Goal: Obtain resource: Download file/media

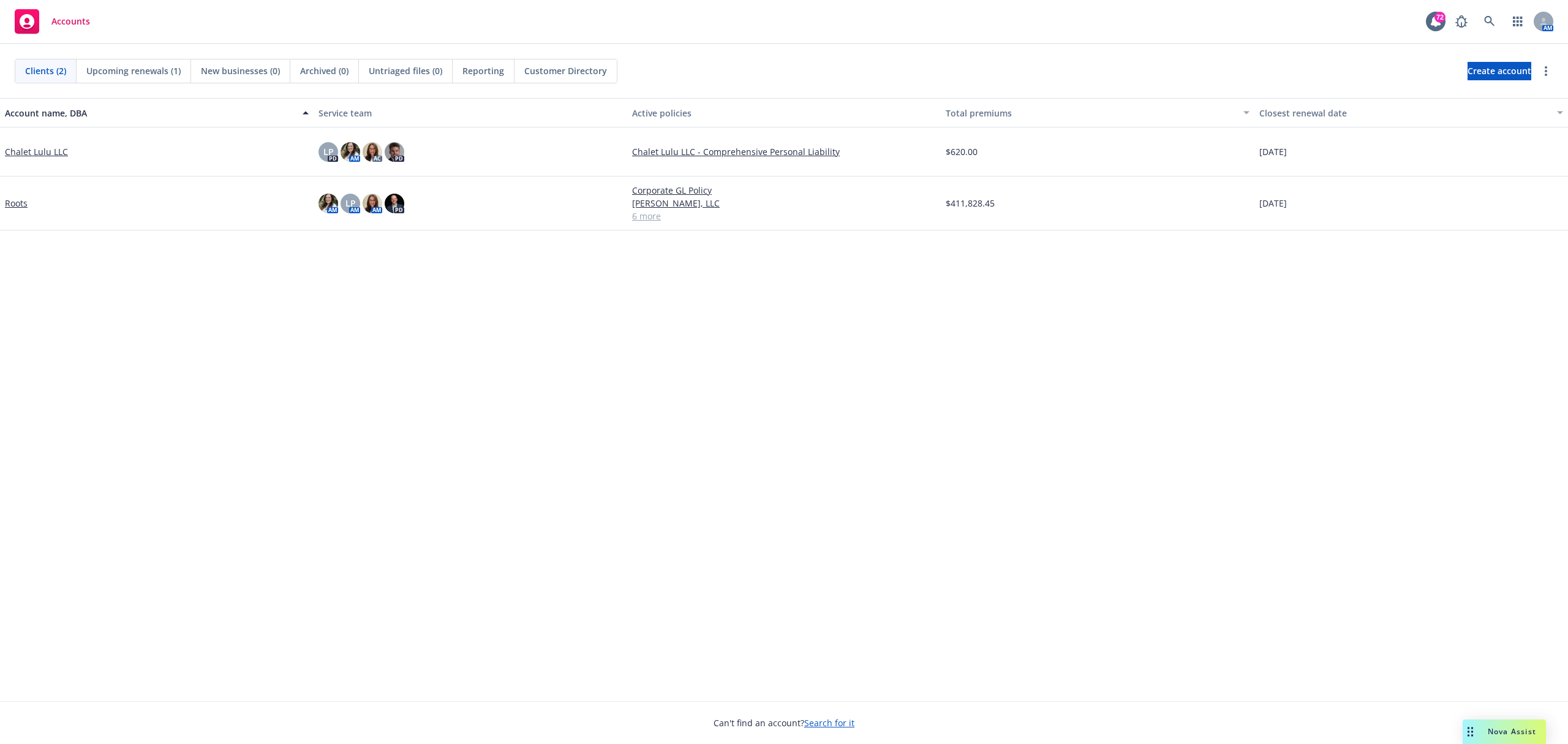
click at [1490, 738] on div "Nova Assist" at bounding box center [1503, 732] width 83 height 25
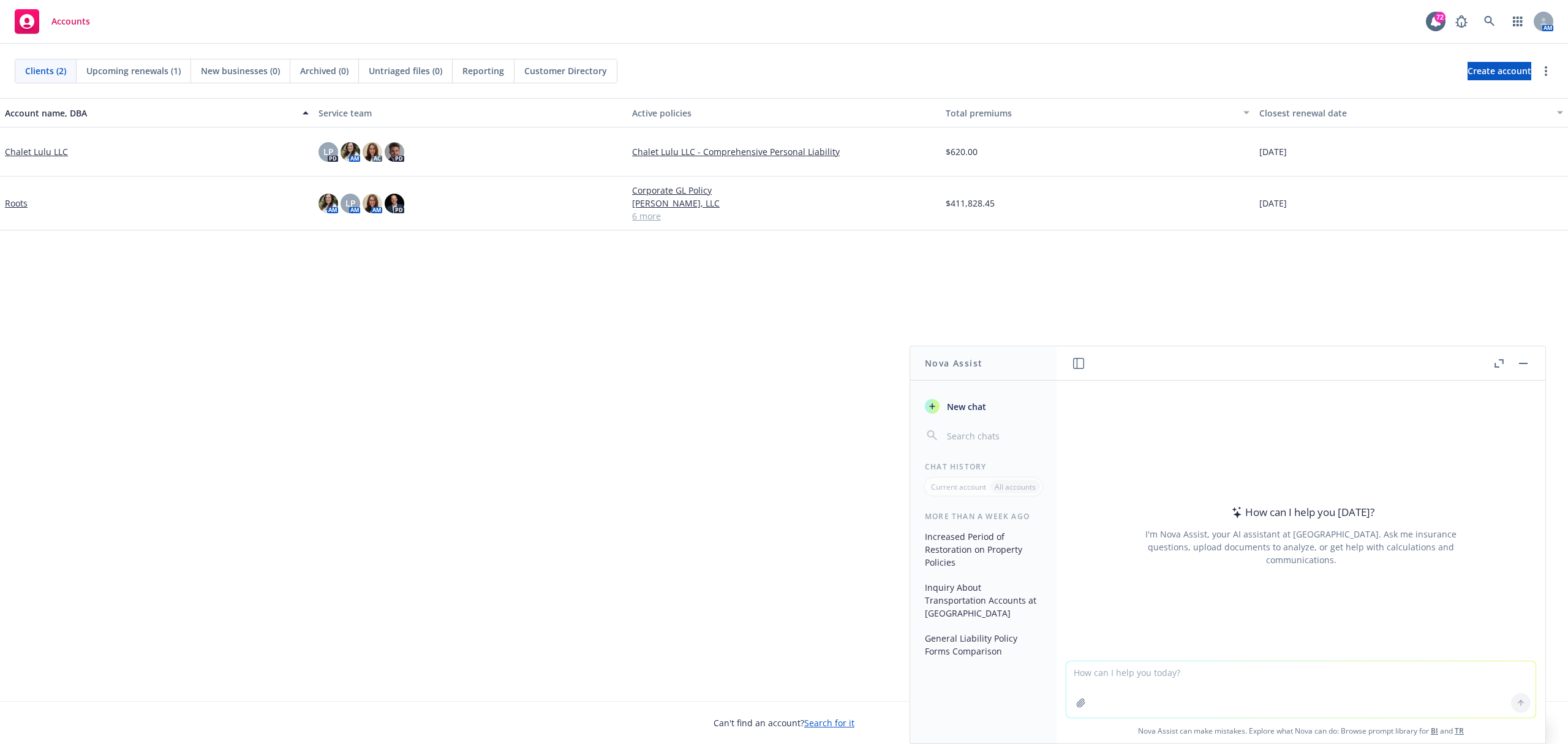
click at [1173, 676] on textarea at bounding box center [1300, 689] width 469 height 56
type textarea "Hi [PERSON_NAME]. Can you help me take this image and make it into a power poin…"
click at [1080, 704] on icon "button" at bounding box center [1081, 702] width 10 height 10
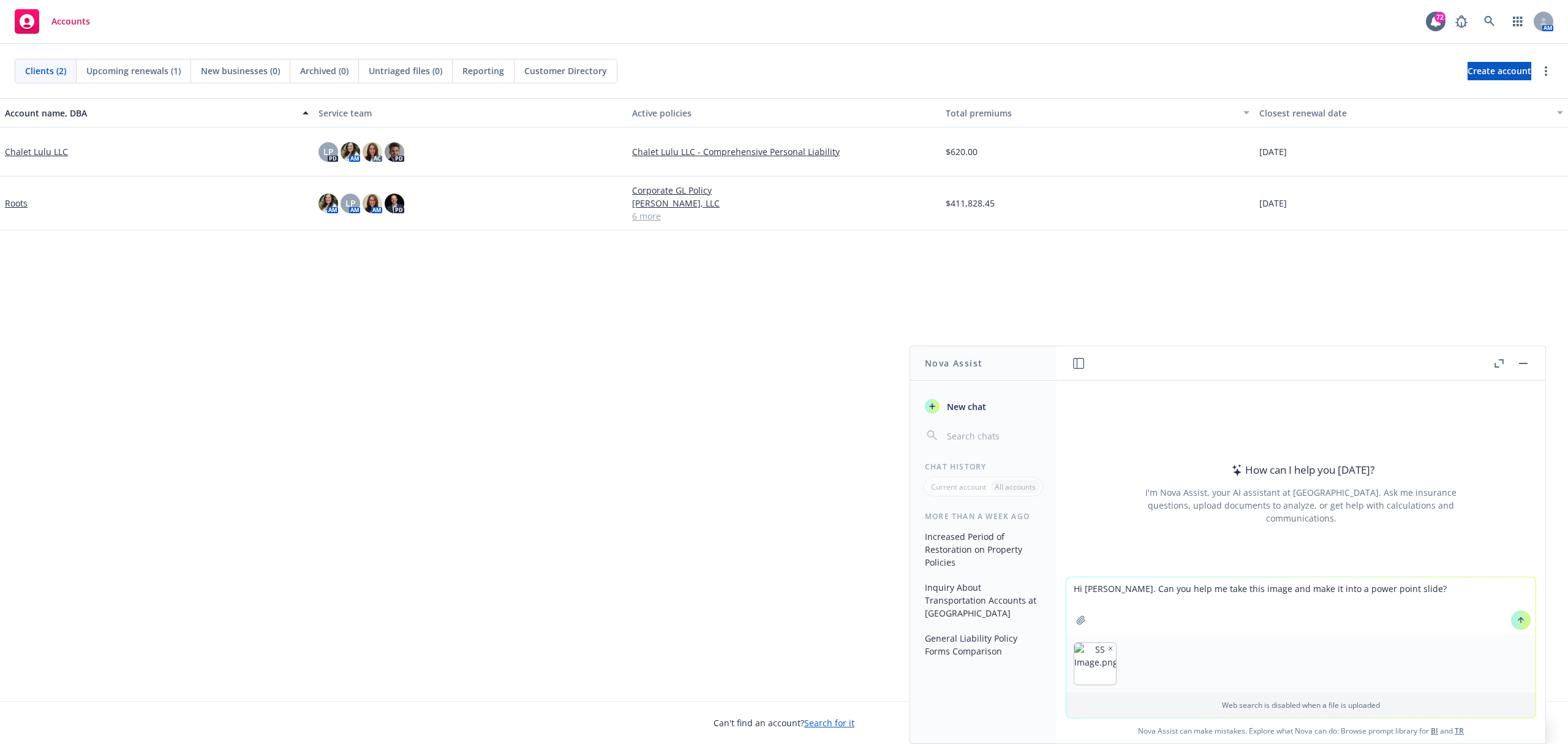
click at [1511, 625] on button at bounding box center [1520, 619] width 20 height 20
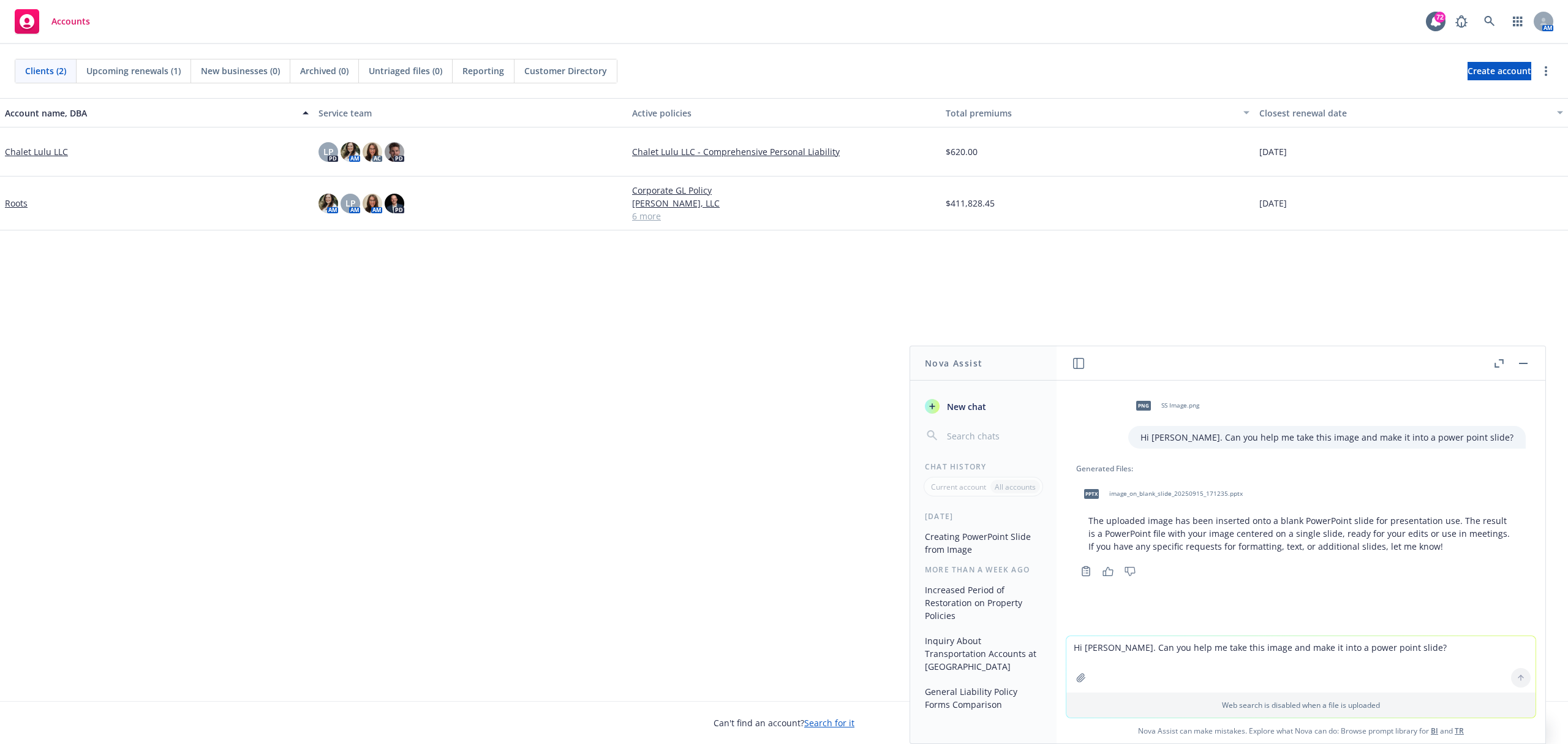
click at [1262, 575] on div "Copy to clipboard Thumbs up Thumbs down" at bounding box center [1301, 571] width 450 height 17
click at [1179, 662] on textarea "Hi [PERSON_NAME]. Can you help me take this image and make it into a power poin…" at bounding box center [1300, 663] width 469 height 56
type textarea "Thank you. I was hoping you could take the image and make the image into the sl…"
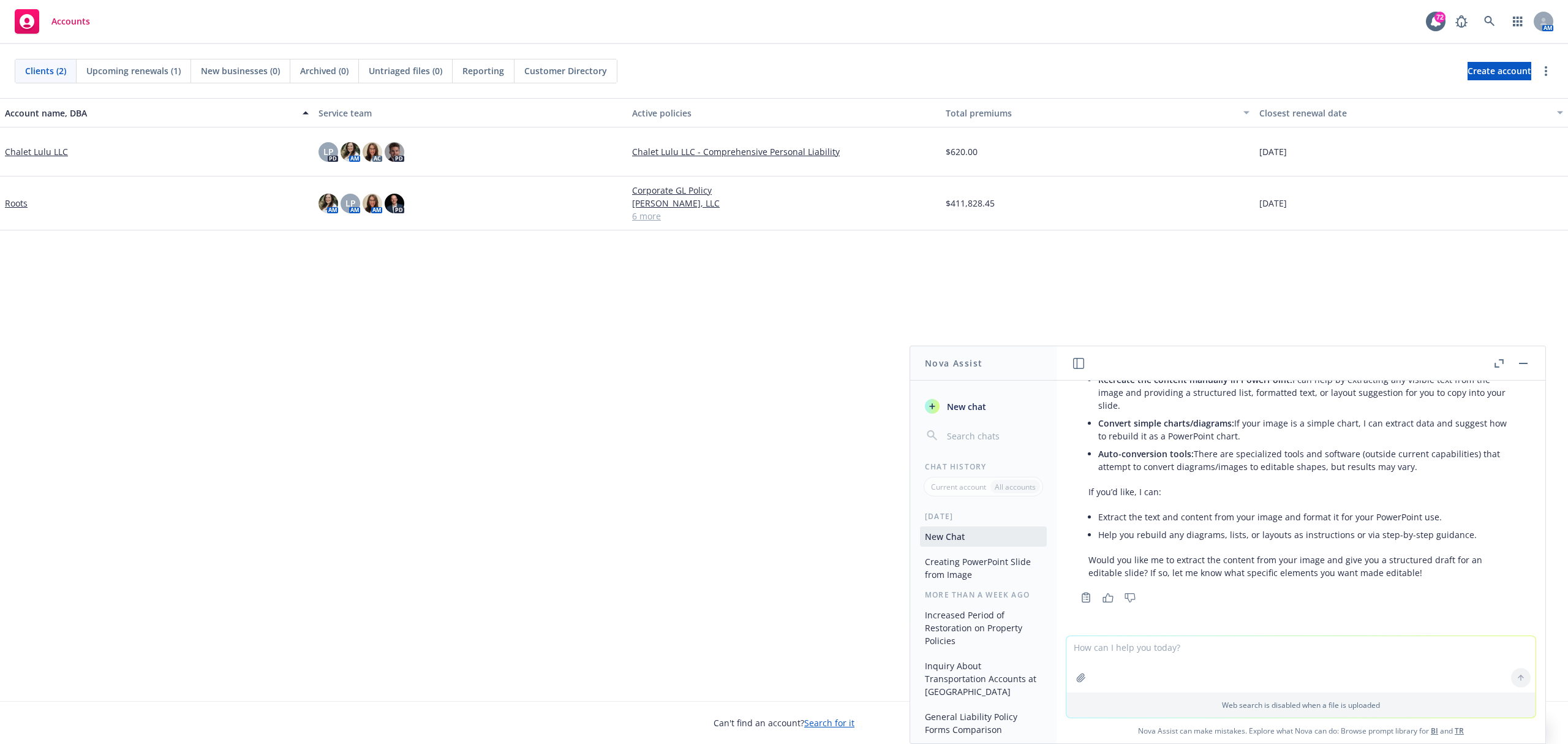
scroll to position [340, 0]
click at [1175, 658] on textarea at bounding box center [1300, 663] width 469 height 56
type textarea "Thank you. That would be very helpful!"
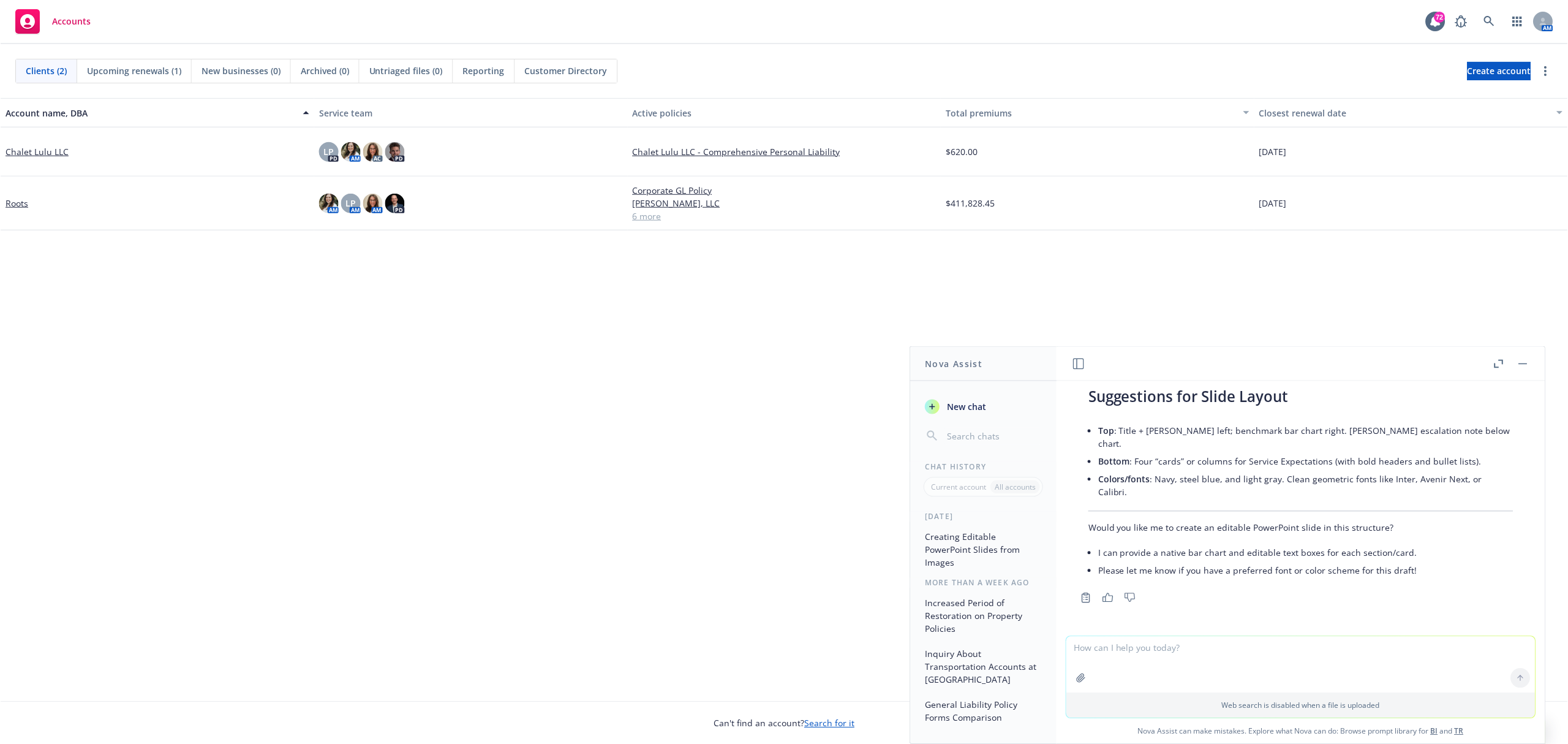
scroll to position [1610, 0]
click at [1173, 694] on div "Web search is disabled when a file is uploaded" at bounding box center [1300, 705] width 469 height 25
click at [1382, 573] on li "Please let me know if you have a preferred font or color scheme for this draft!" at bounding box center [1306, 570] width 415 height 18
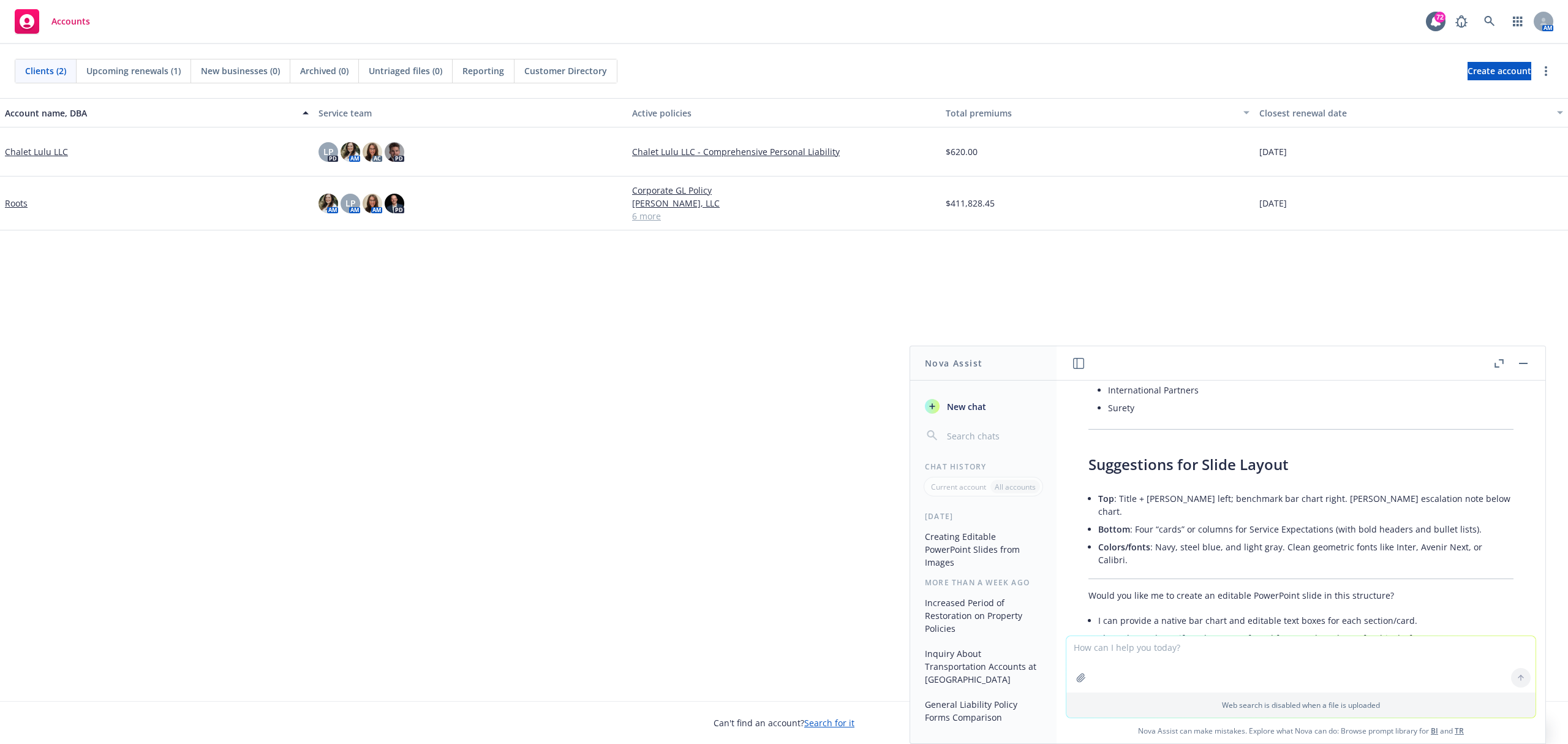
scroll to position [1611, 0]
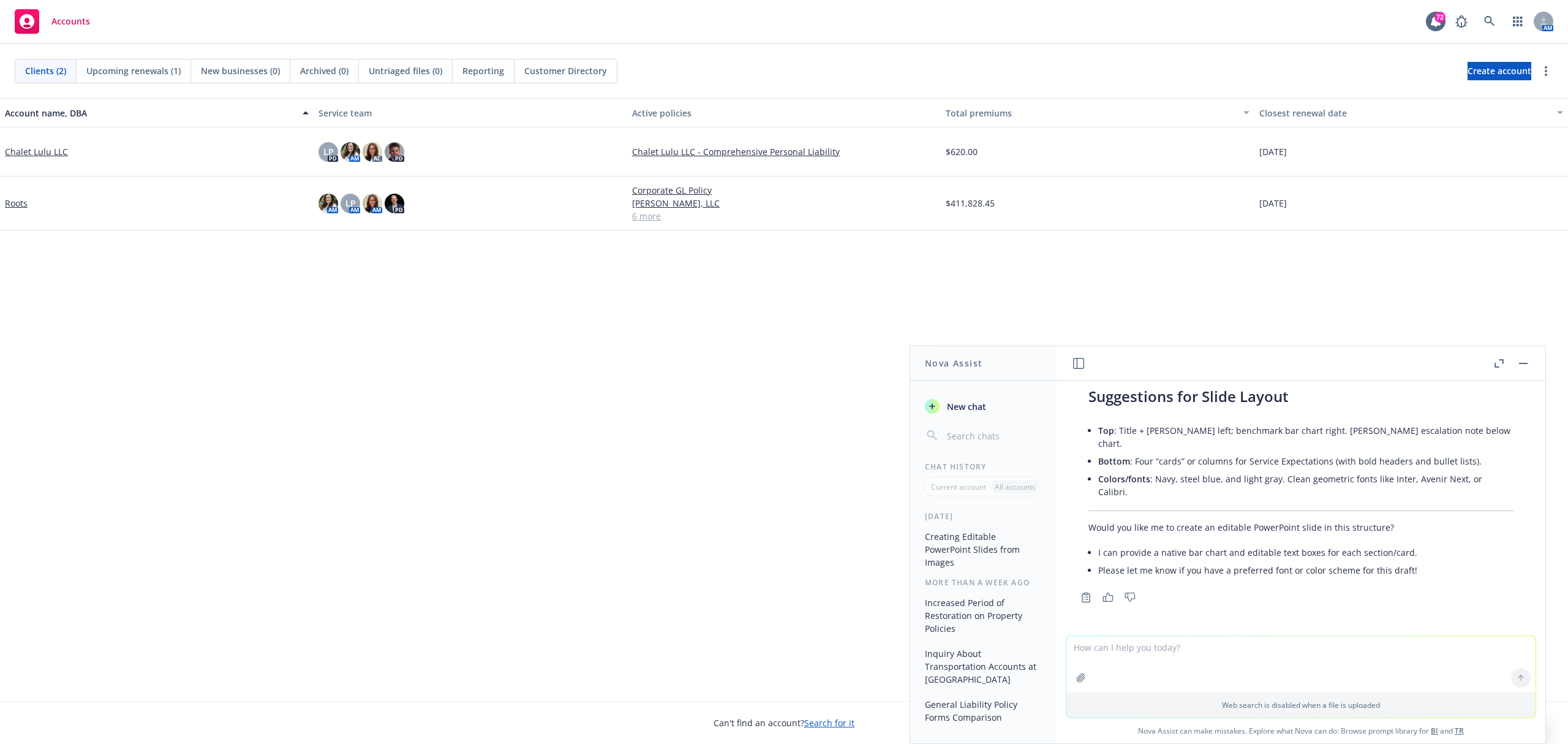
click at [1234, 657] on textarea at bounding box center [1300, 663] width 469 height 56
type textarea "Y"
type textarea "Thank you, and yes please!"
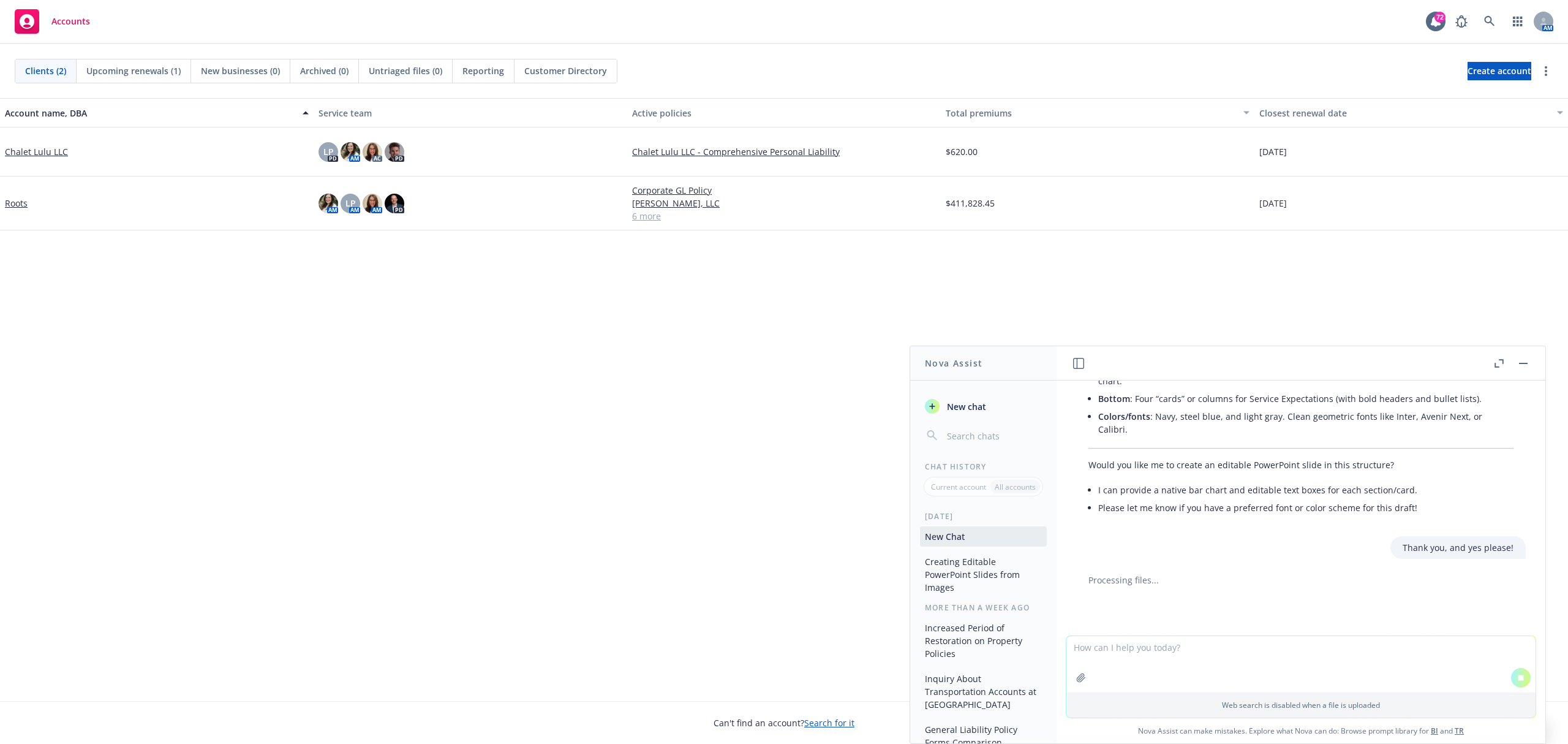
scroll to position [1624, 0]
type textarea "F"
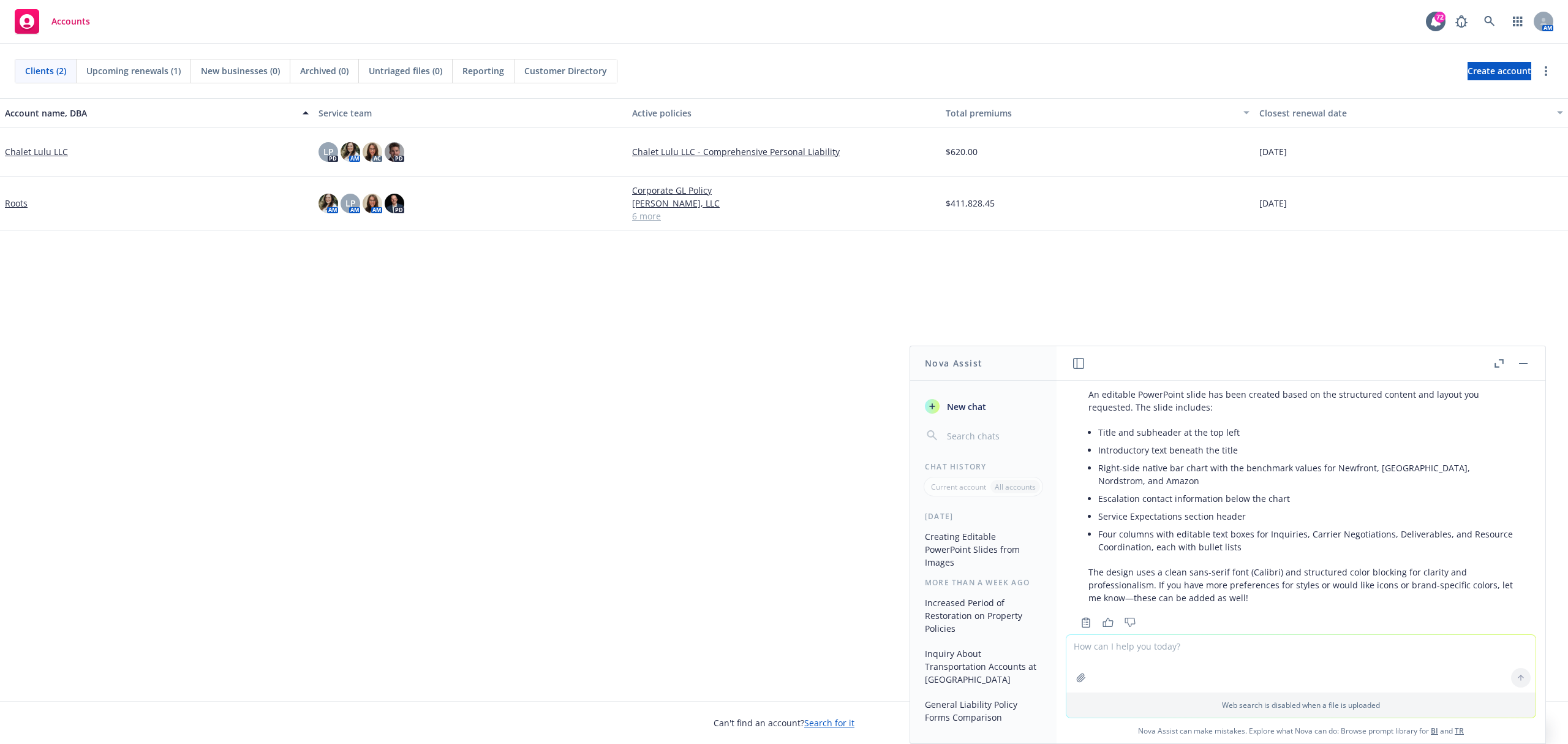
scroll to position [1912, 0]
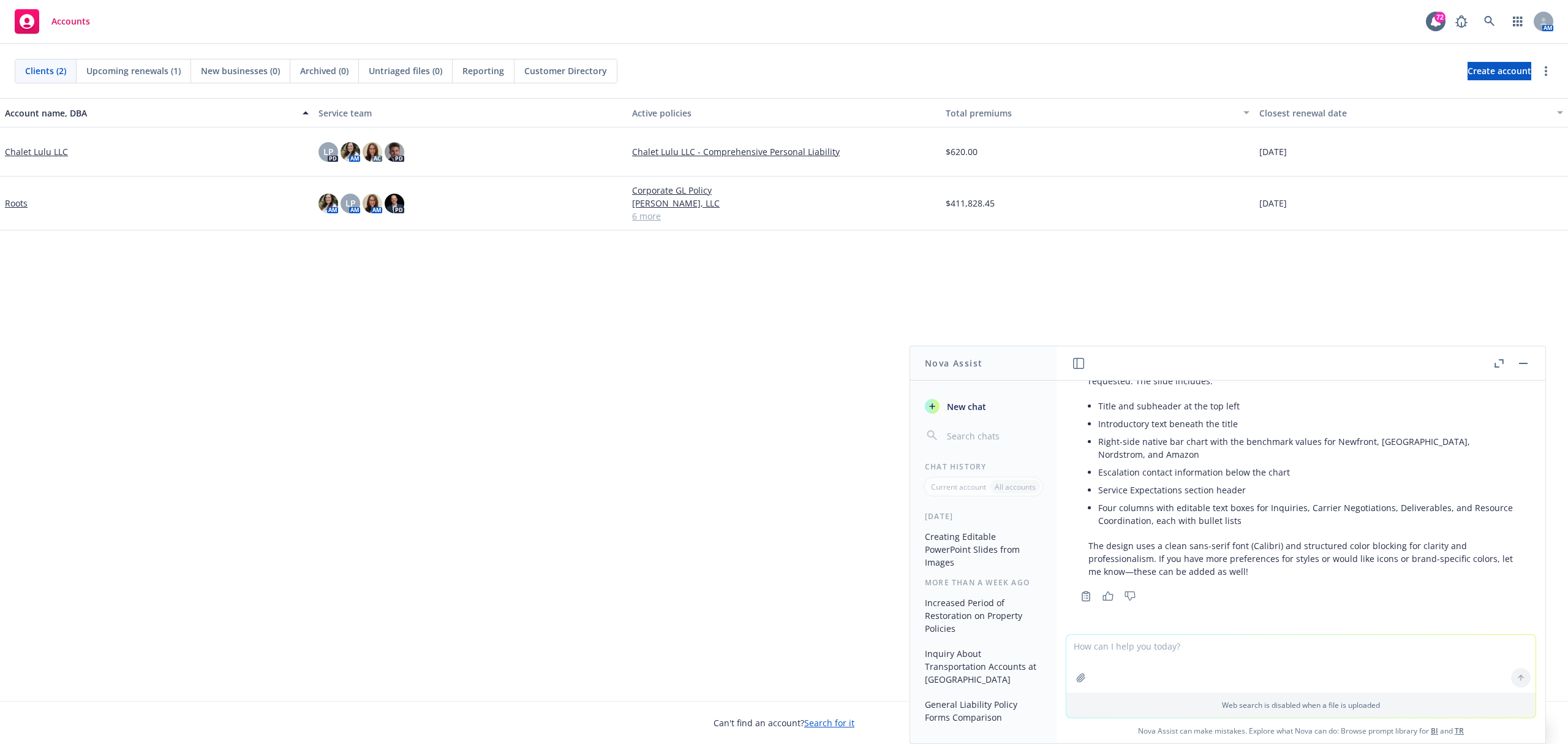
click at [1495, 357] on button "button" at bounding box center [1498, 363] width 14 height 14
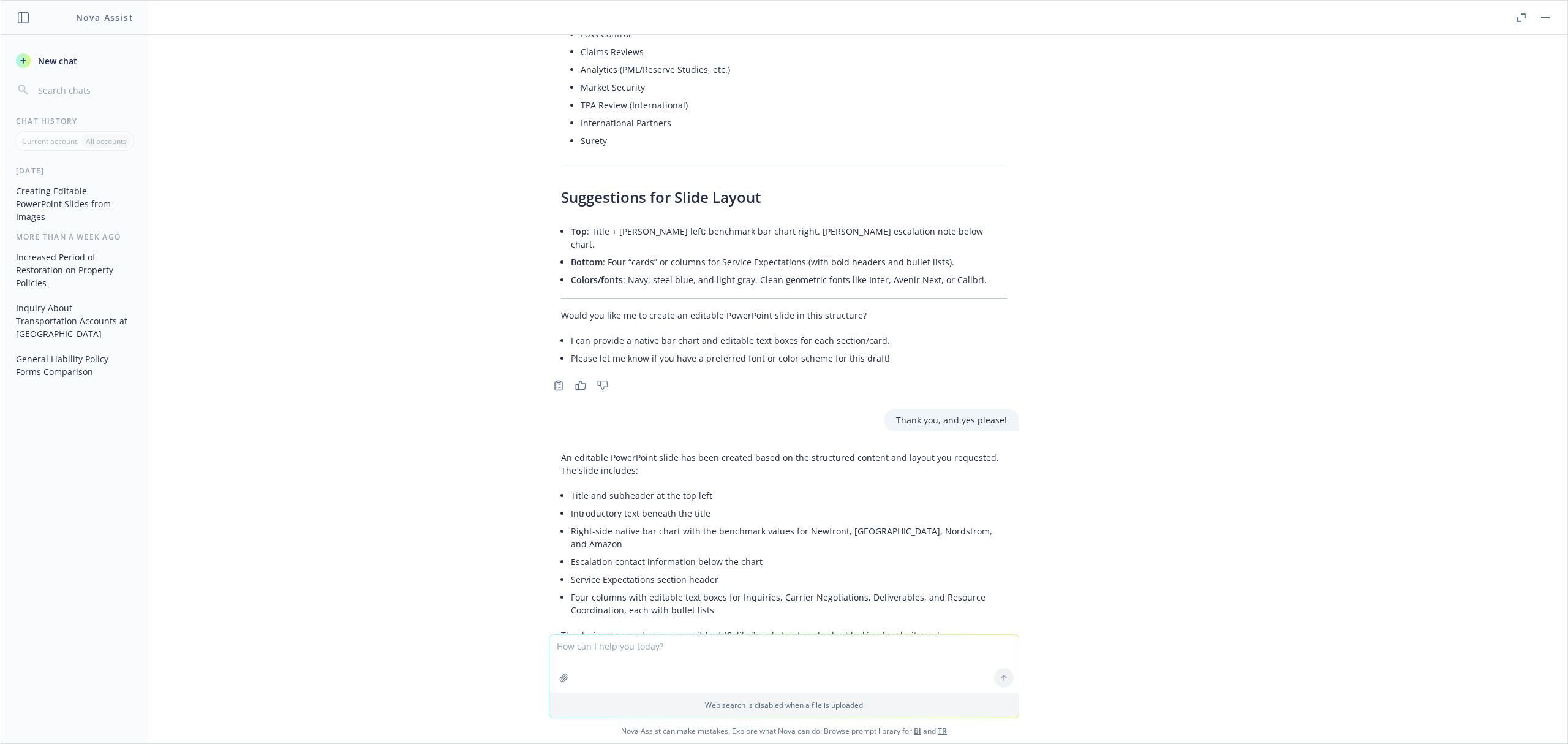
scroll to position [1502, 0]
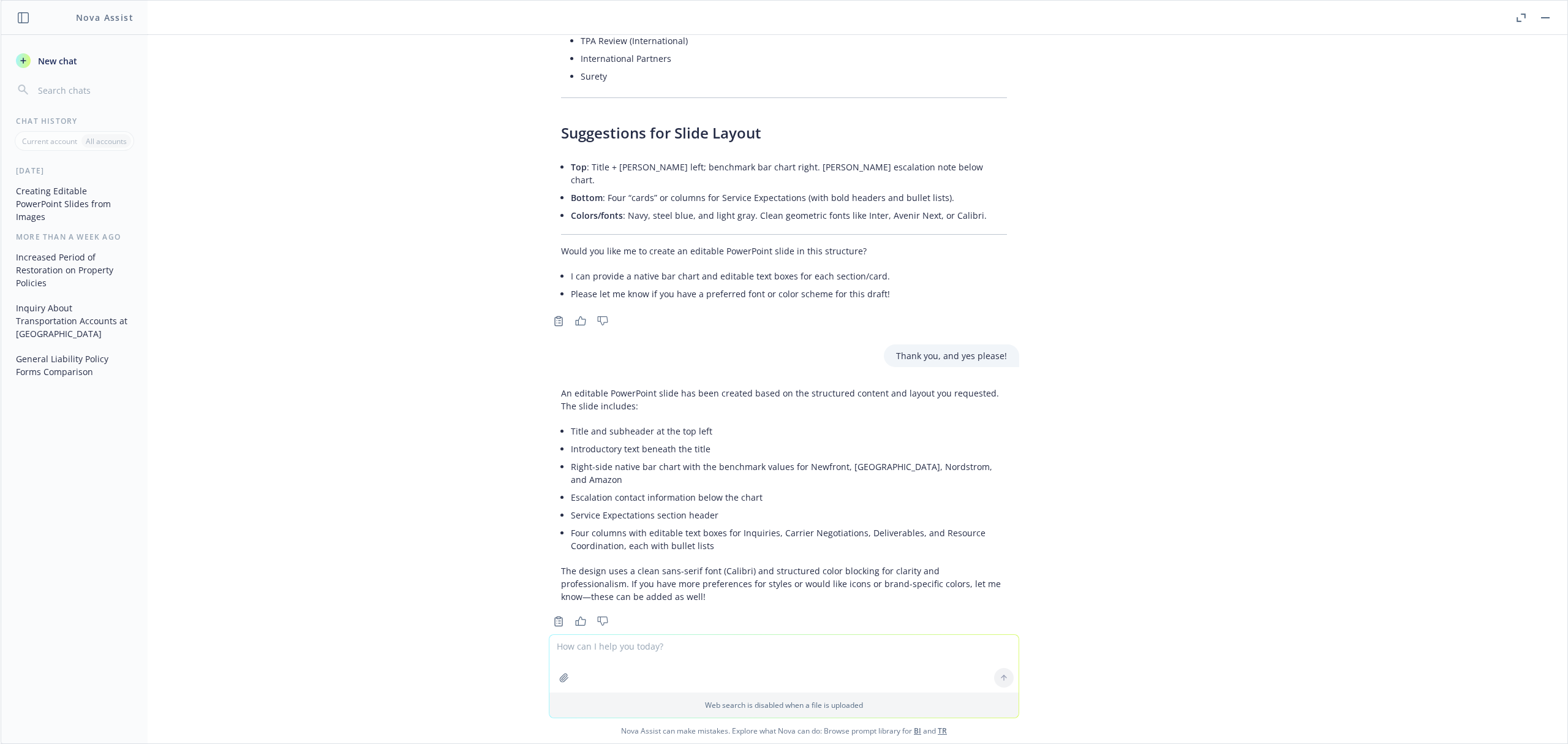
click at [650, 648] on textarea at bounding box center [784, 663] width 469 height 57
type textarea "Thank you. I don"
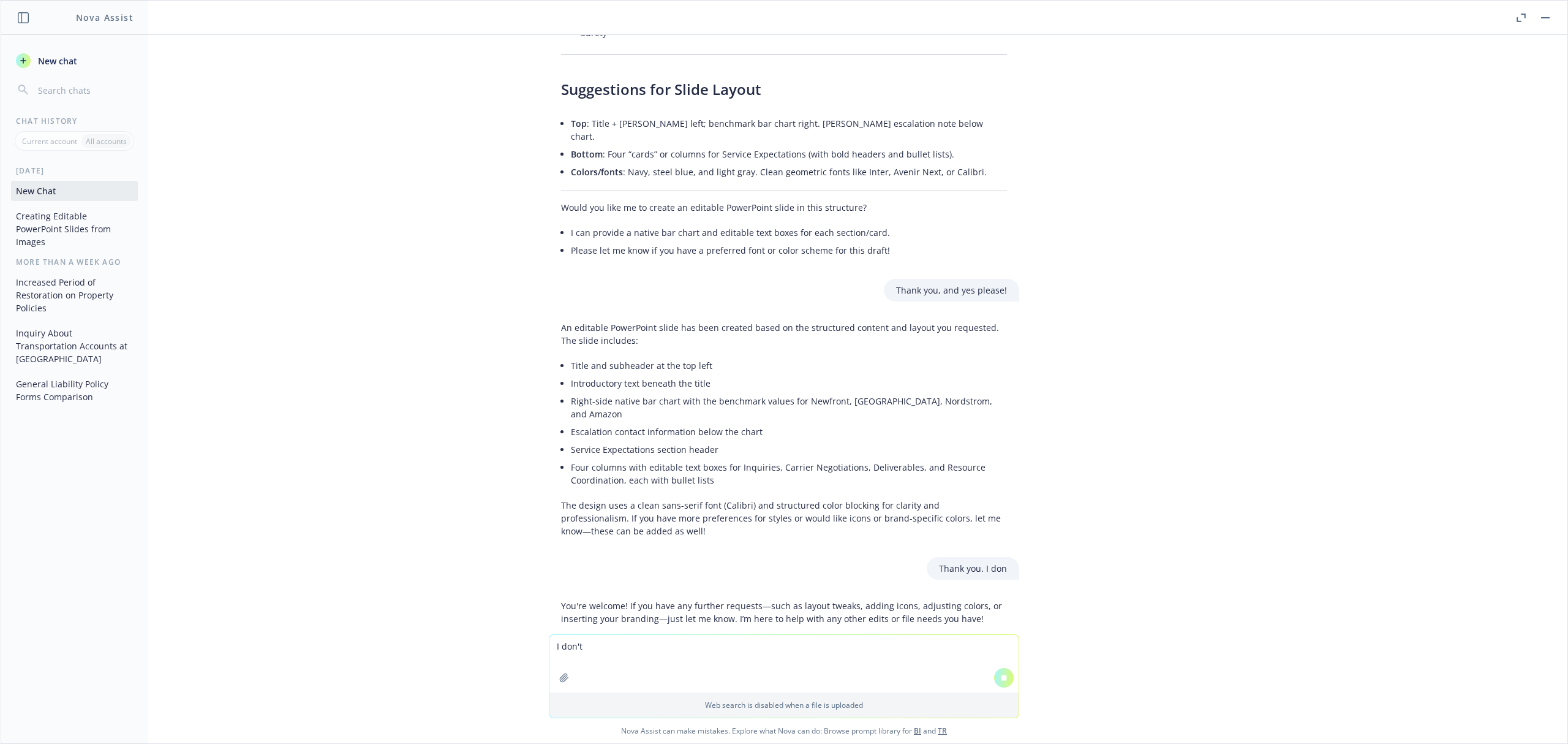
scroll to position [1612, 0]
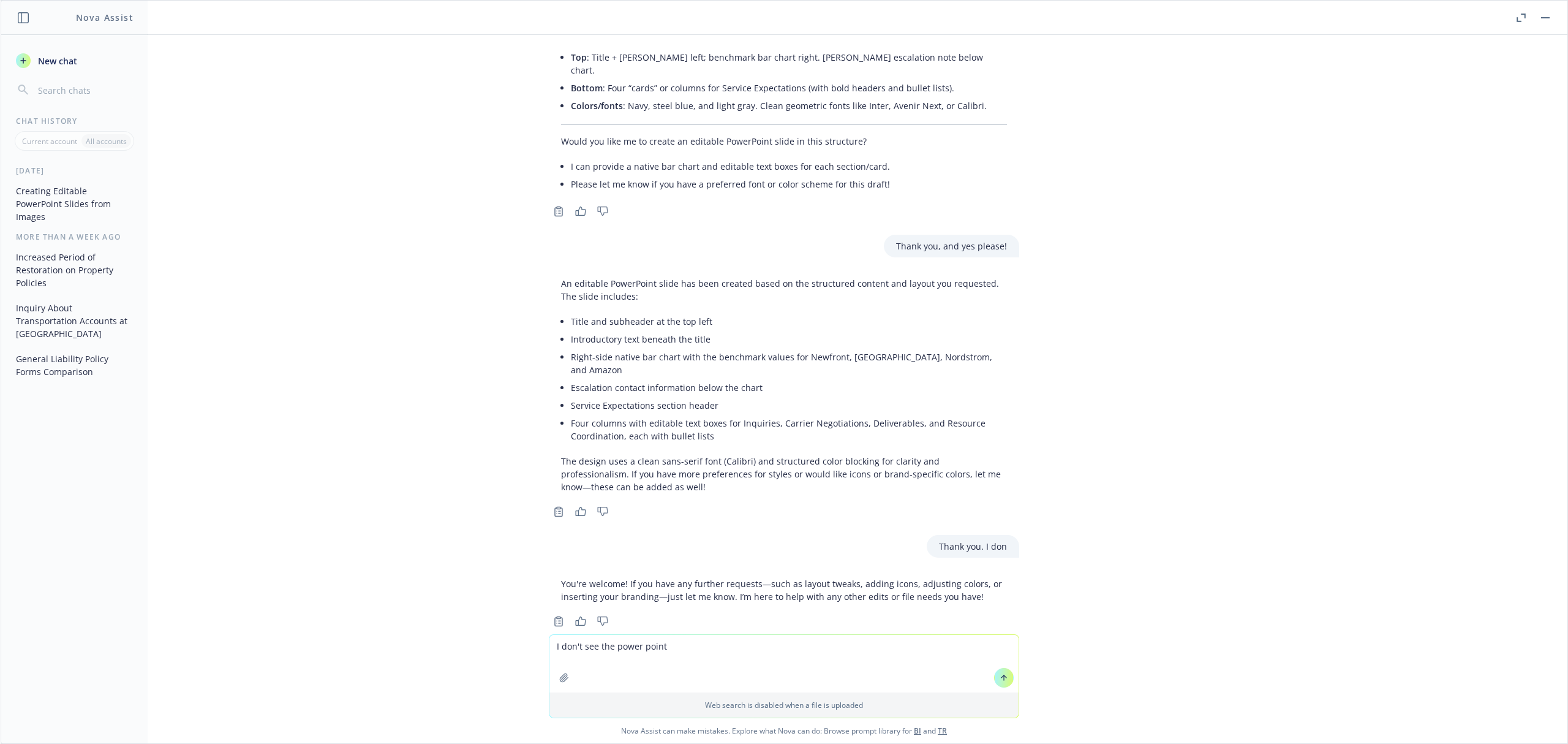
type textarea "I don't see the power point?"
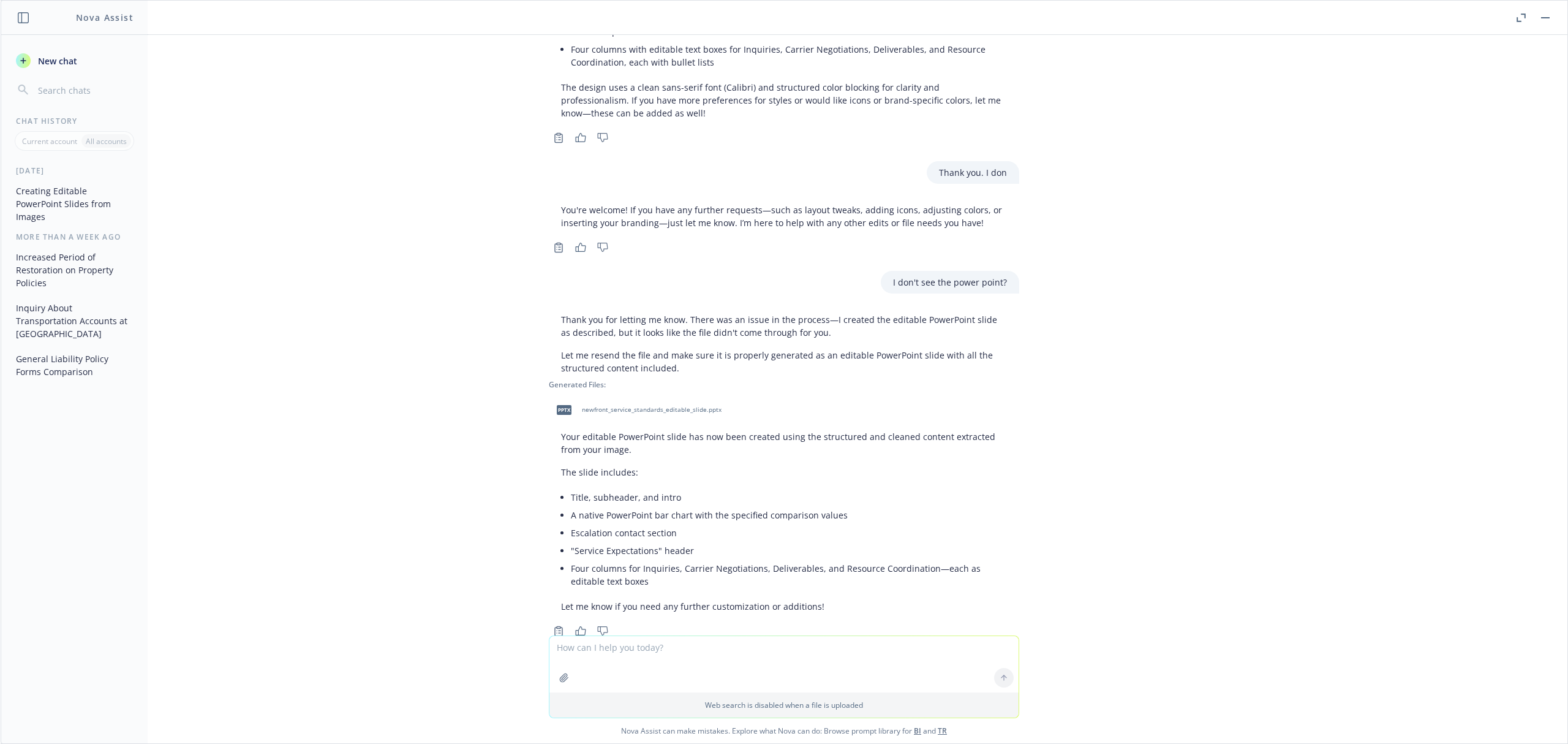
scroll to position [1994, 0]
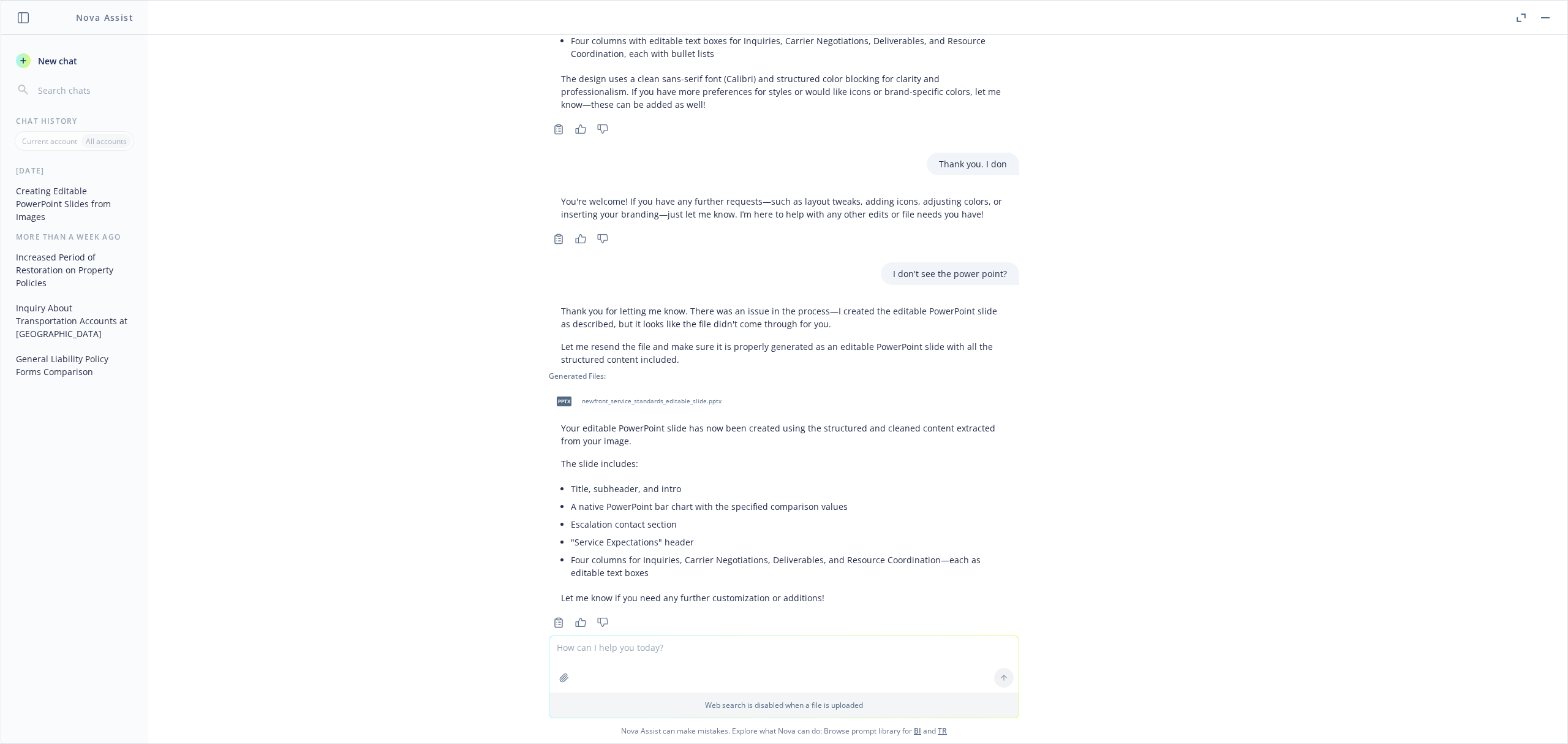
click at [613, 397] on span "newfront_service_standards_editable_slide.pptx" at bounding box center [652, 401] width 140 height 8
